Goal: Task Accomplishment & Management: Complete application form

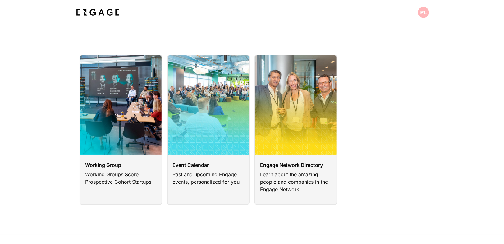
click at [424, 9] on html "Working Group Working Groups Score Prospective Cohort Startups Event Calendar P…" at bounding box center [252, 157] width 504 height 314
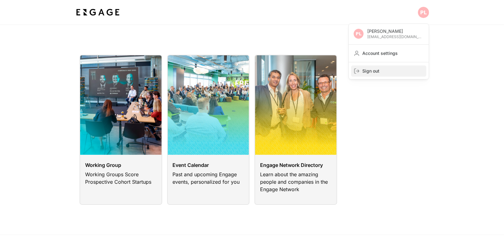
click at [385, 72] on span "Sign out" at bounding box center [394, 71] width 62 height 6
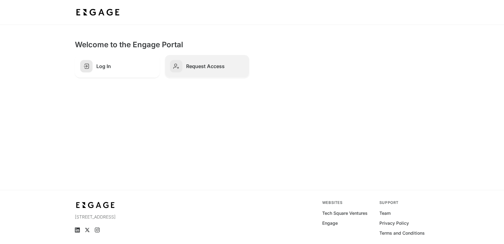
click at [205, 67] on h2 "Request Access" at bounding box center [215, 66] width 58 height 6
